Goal: Task Accomplishment & Management: Complete application form

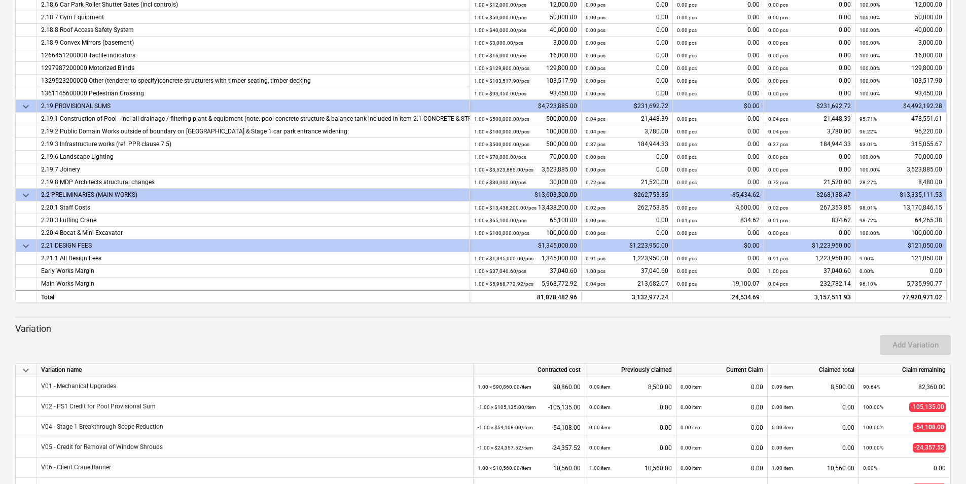
scroll to position [322, 0]
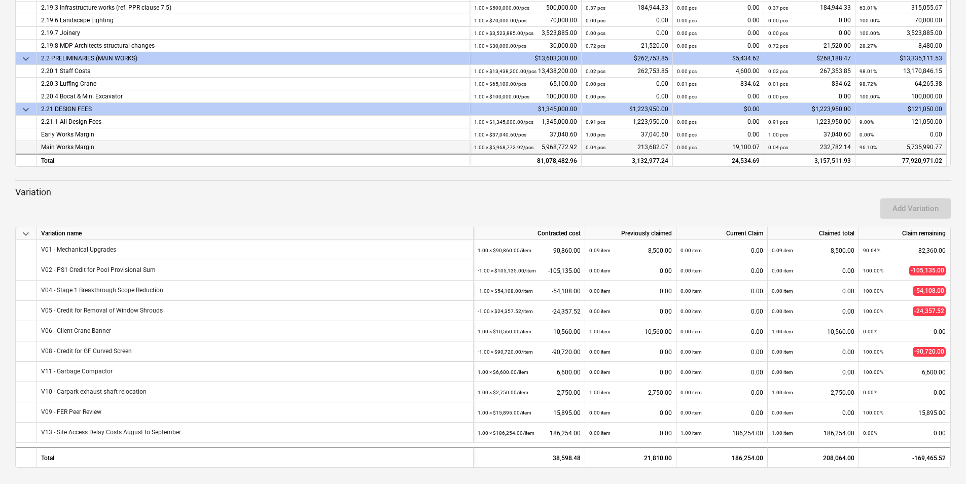
click at [738, 146] on div "0.00 pcs 19,100.07" at bounding box center [718, 147] width 83 height 13
click at [736, 148] on div "0.00 pcs 19,100.07" at bounding box center [718, 147] width 83 height 13
drag, startPoint x: 730, startPoint y: 148, endPoint x: 767, endPoint y: 148, distance: 37.0
click at [0, 0] on div "Main Works Margin 1.00 × $5,968,772.92 / pcs 5,968,772.92 0.04 pcs 213,682.07 0…" at bounding box center [0, 0] width 0 height 0
drag, startPoint x: 767, startPoint y: 148, endPoint x: 735, endPoint y: 147, distance: 31.5
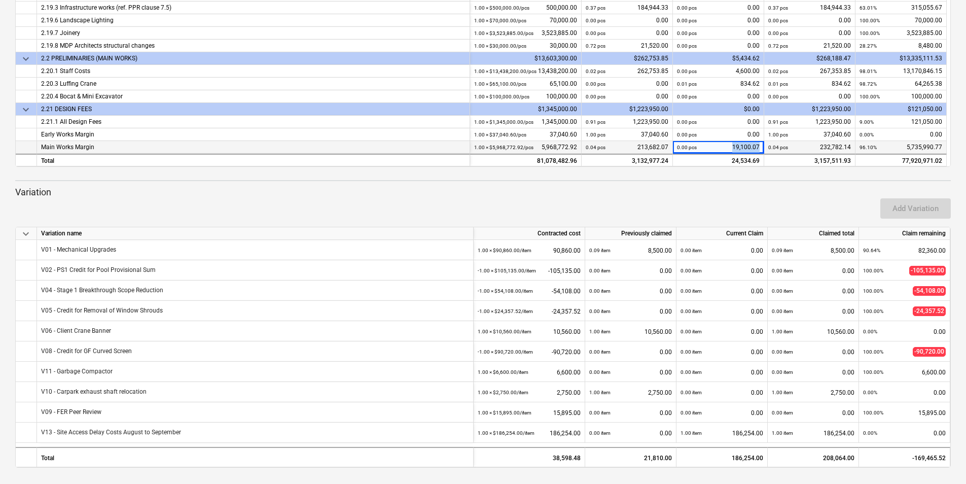
click at [735, 147] on div "0.00 pcs 19,100.07" at bounding box center [718, 147] width 83 height 13
click at [730, 148] on div "0.00 pcs 19,100.07" at bounding box center [718, 147] width 83 height 13
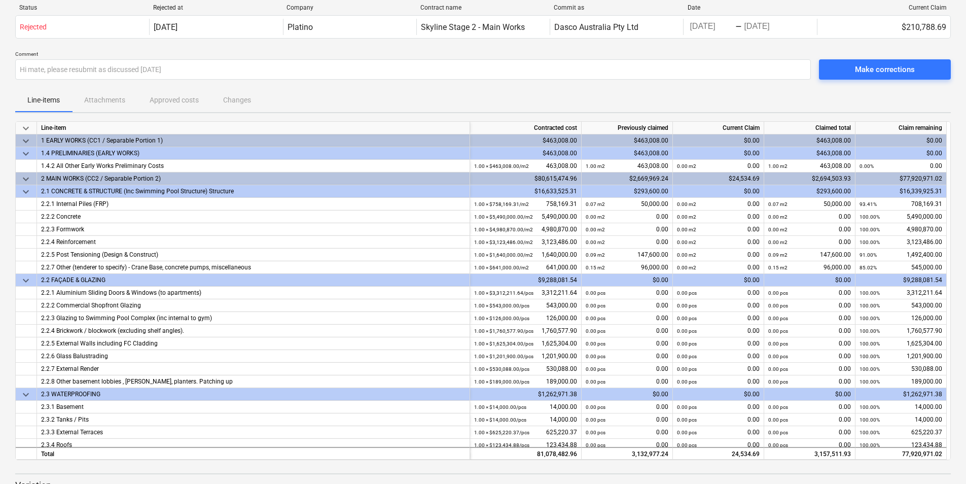
scroll to position [0, 0]
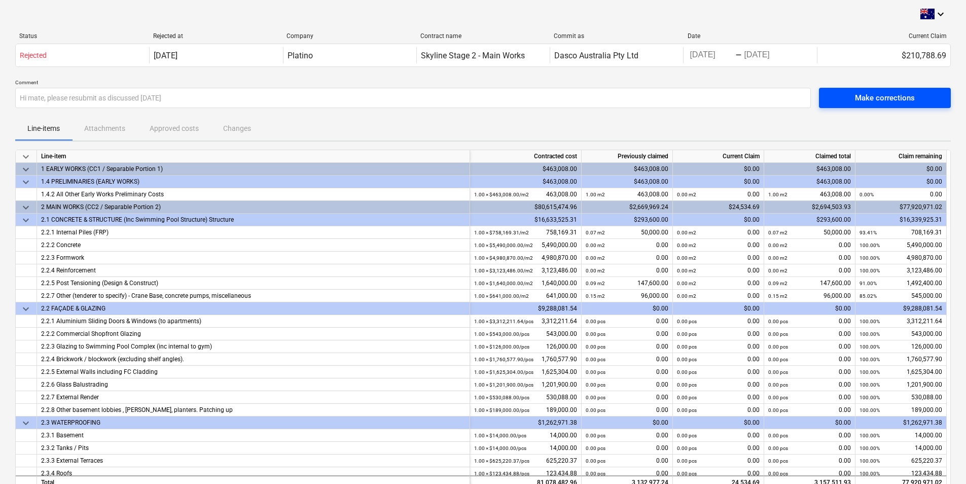
click at [886, 93] on div "Make corrections" at bounding box center [885, 97] width 60 height 13
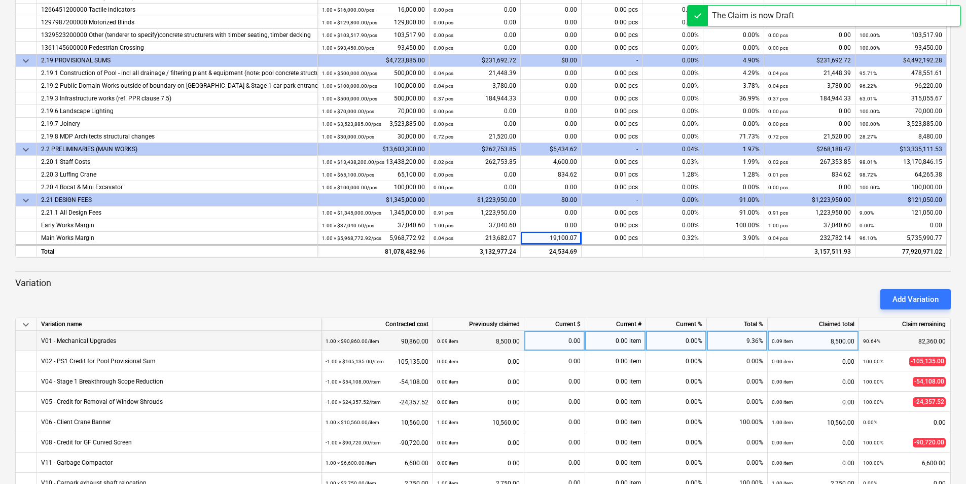
scroll to position [254, 0]
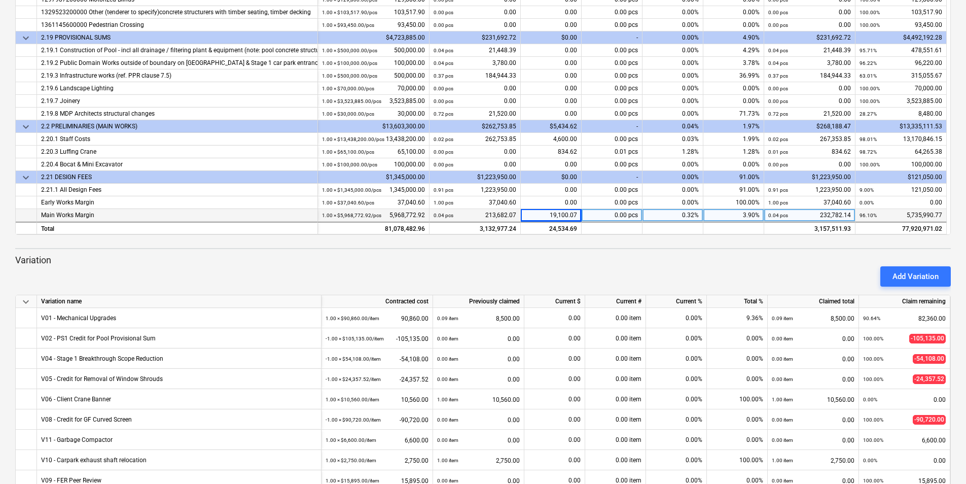
click at [562, 215] on div "19,100.07" at bounding box center [551, 215] width 61 height 13
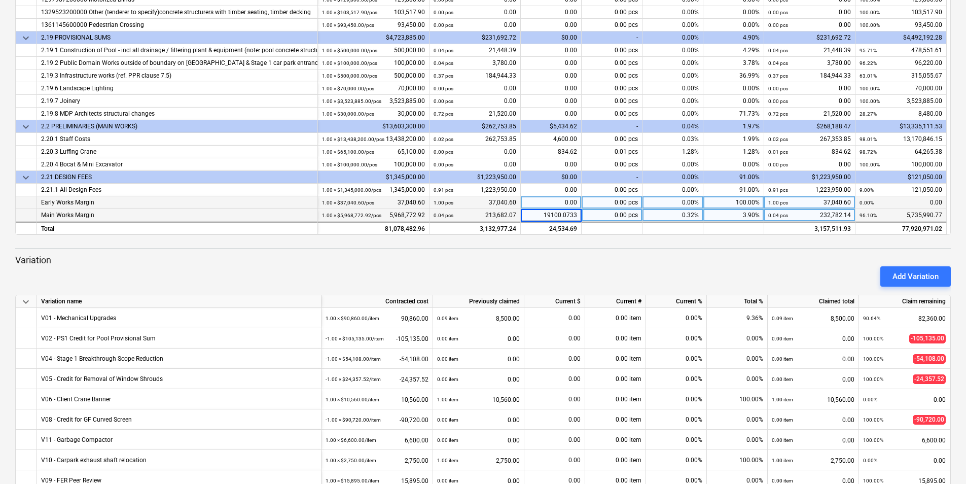
type input "0"
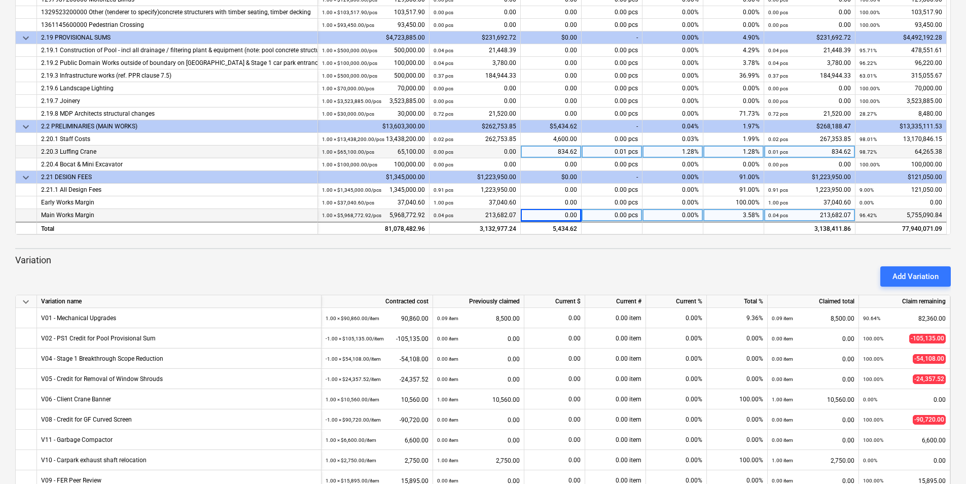
click at [561, 153] on div "834.62" at bounding box center [551, 152] width 61 height 13
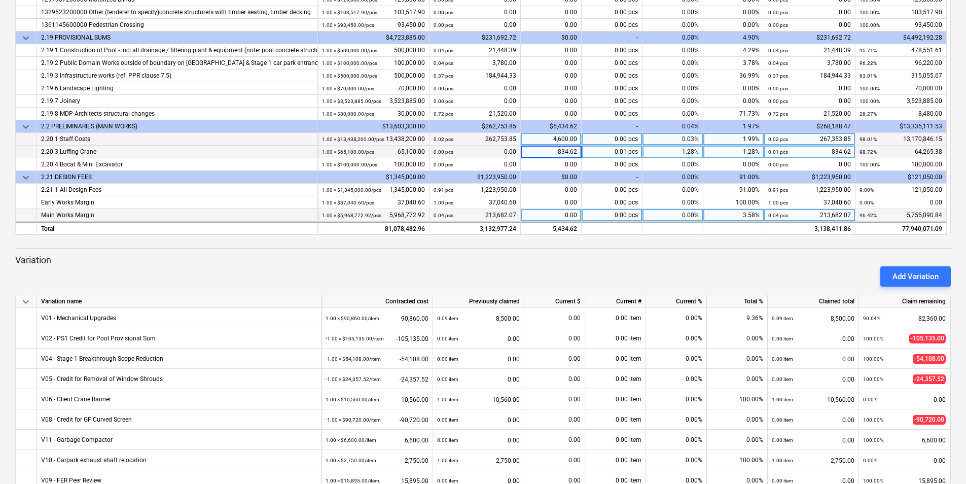
type input "0"
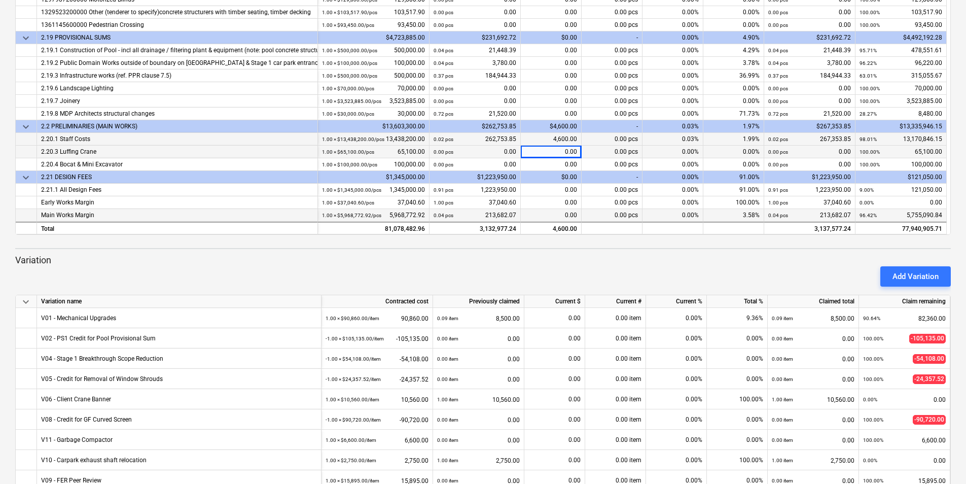
click at [563, 143] on div "4,600.00" at bounding box center [551, 139] width 61 height 13
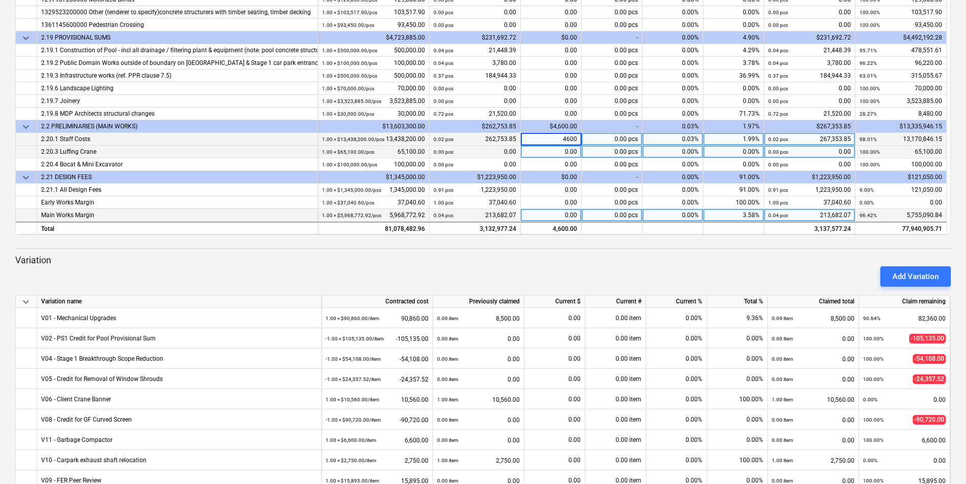
type input "0"
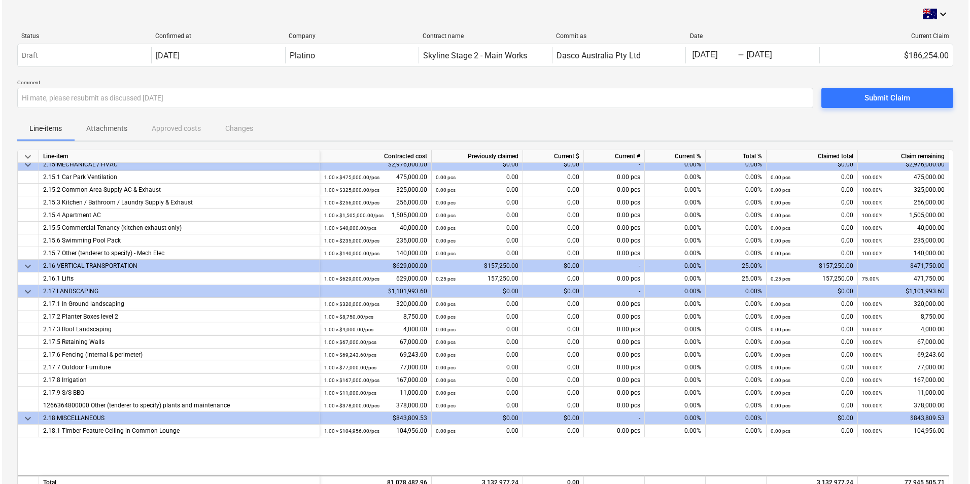
scroll to position [1286, 0]
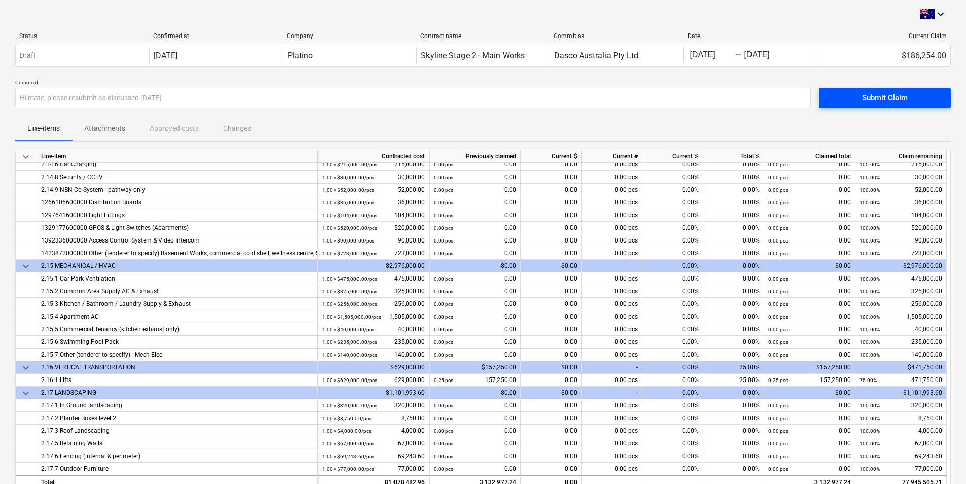
click at [874, 98] on div "Submit Claim" at bounding box center [885, 97] width 46 height 13
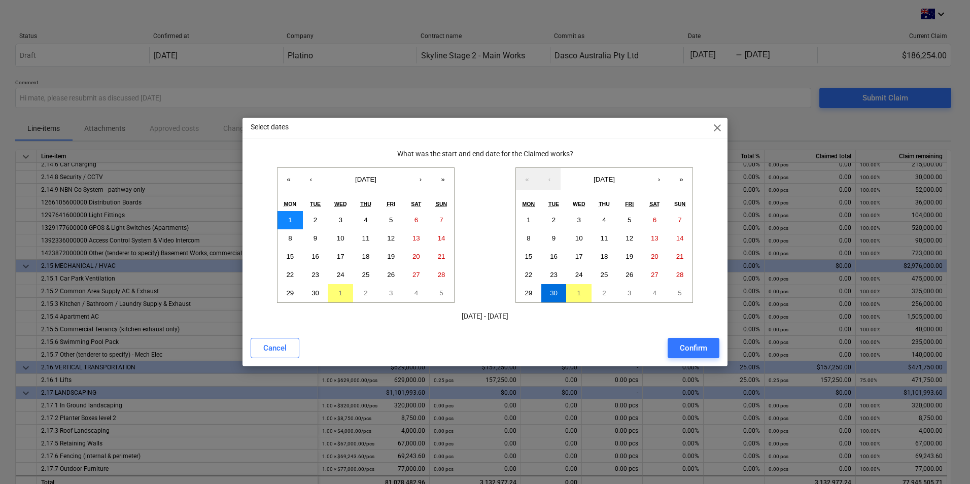
click at [284, 219] on button "1" at bounding box center [290, 220] width 25 height 18
click at [550, 289] on abbr "30" at bounding box center [554, 293] width 8 height 8
click at [696, 349] on div "Confirm" at bounding box center [693, 347] width 27 height 13
